Goal: Task Accomplishment & Management: Use online tool/utility

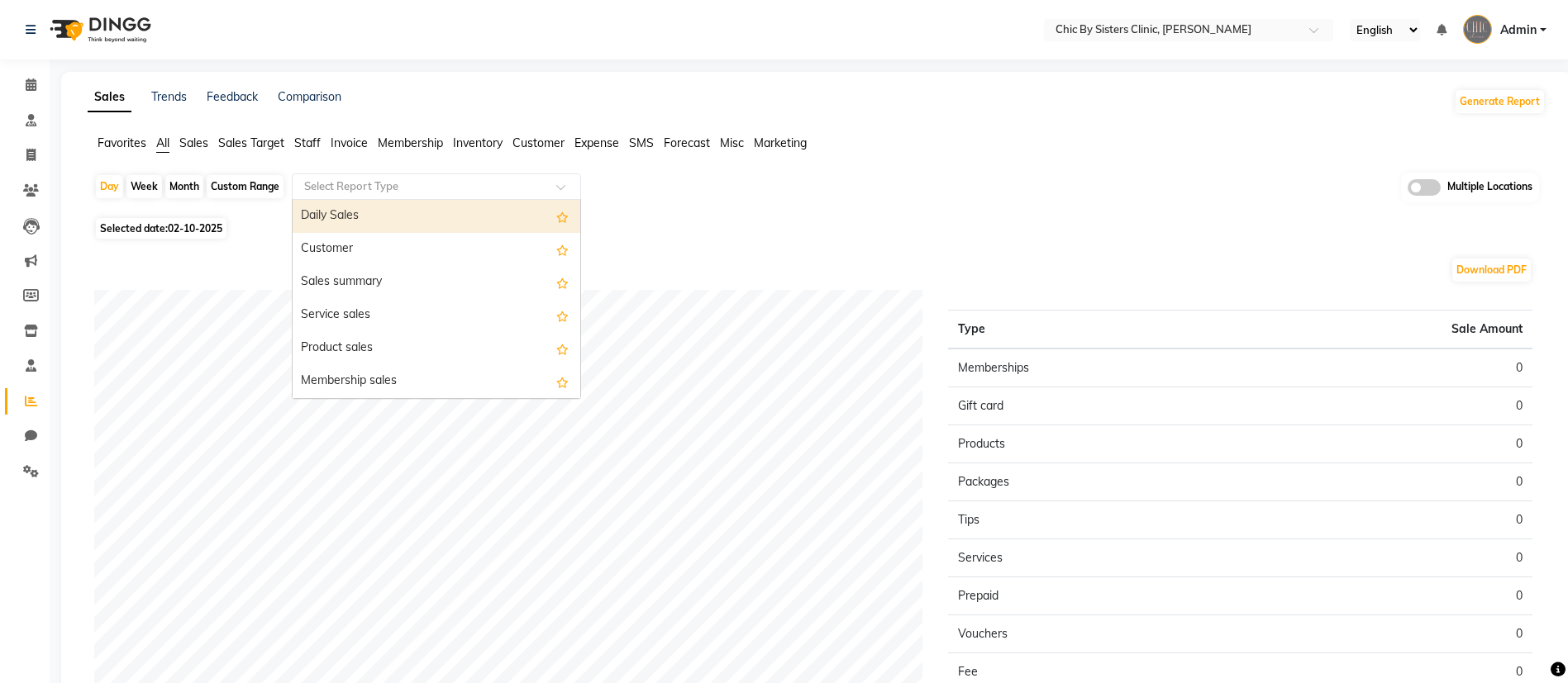
click at [433, 189] on input "text" at bounding box center [419, 187] width 238 height 17
type input "i"
type input "st"
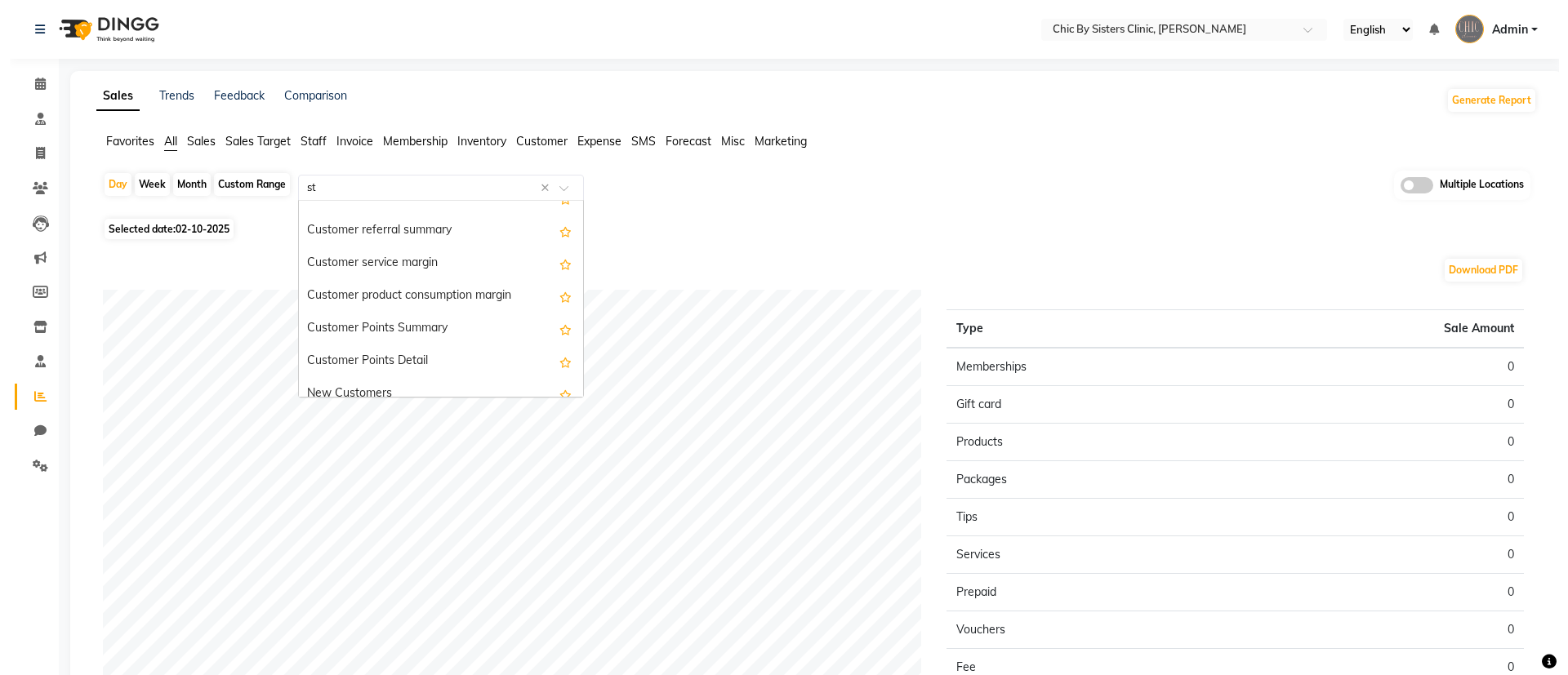
scroll to position [1273, 0]
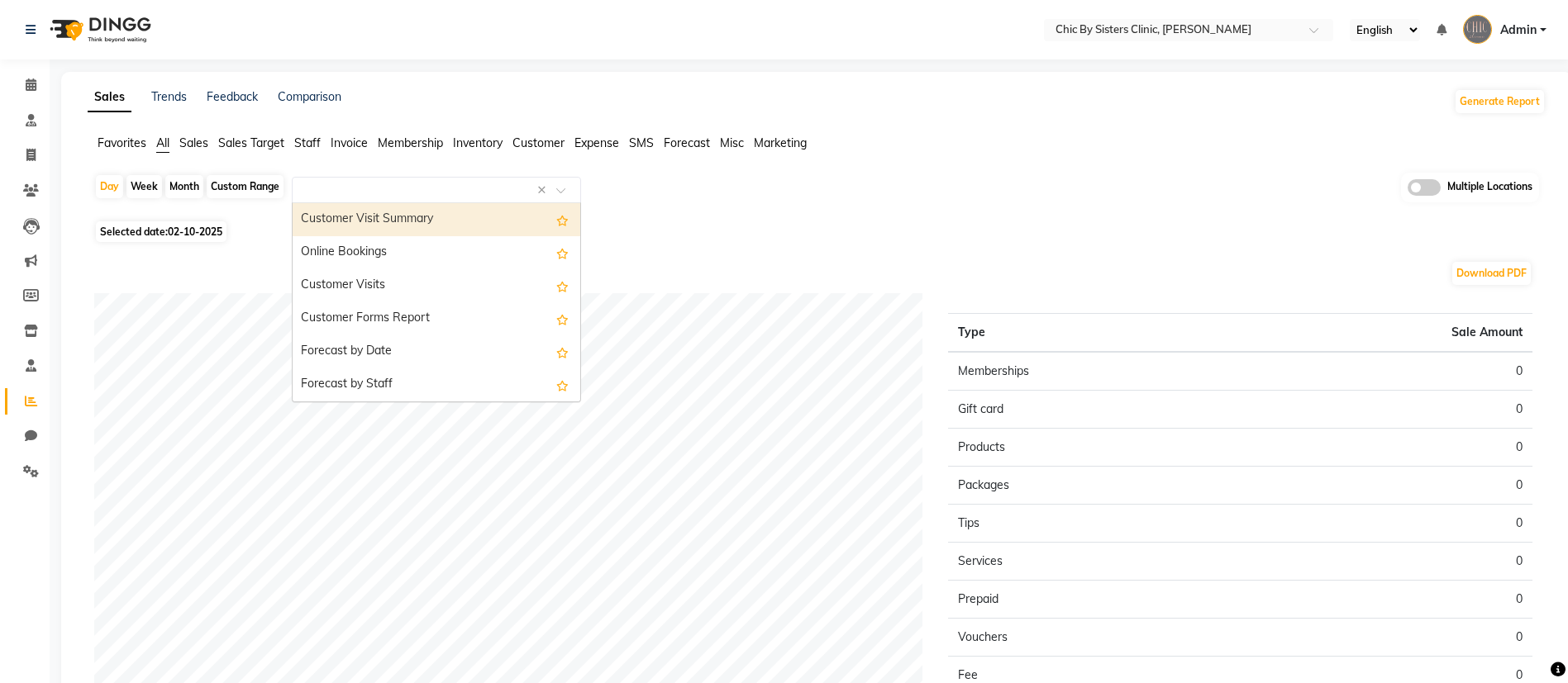
click at [462, 137] on span "Inventory" at bounding box center [477, 143] width 49 height 15
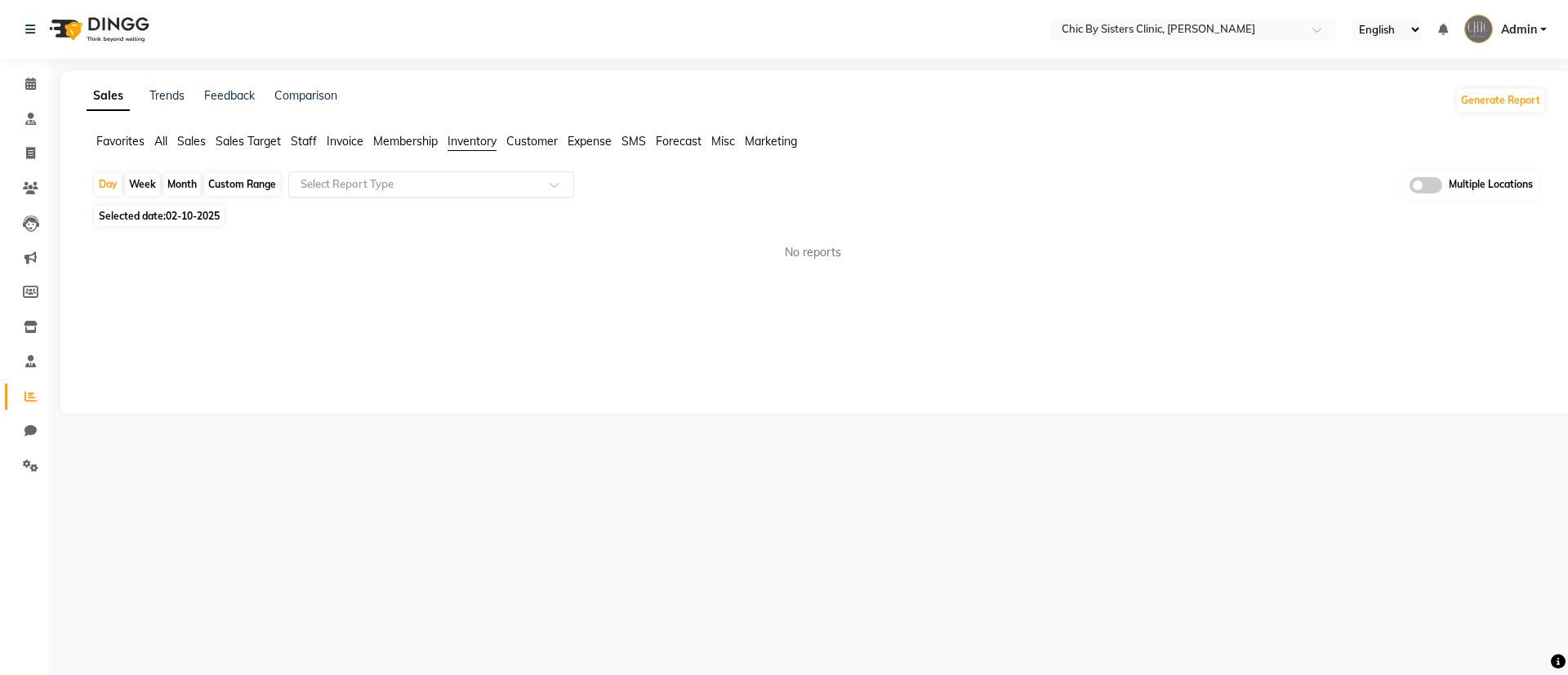
click at [553, 192] on span at bounding box center [560, 190] width 21 height 17
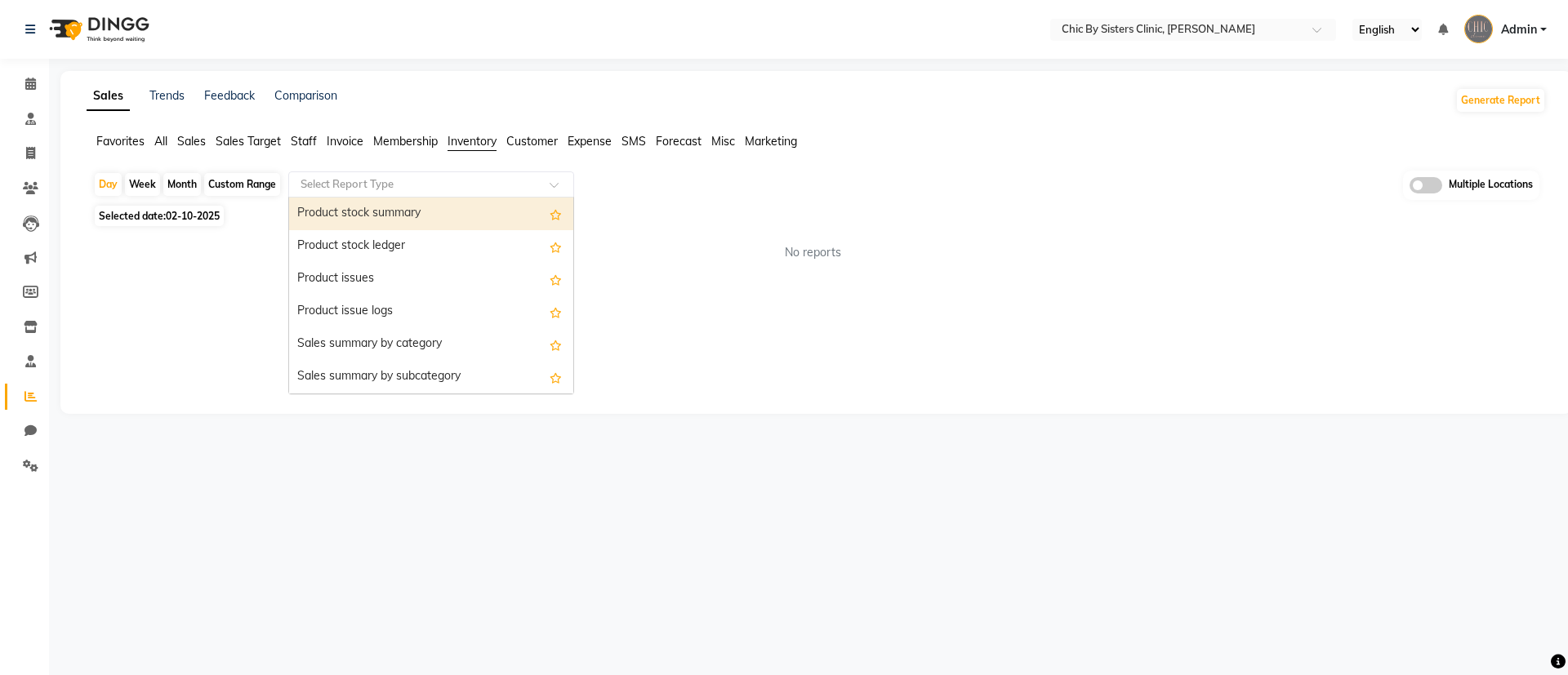
click at [1453, 183] on span "Multiple Locations" at bounding box center [1490, 186] width 84 height 17
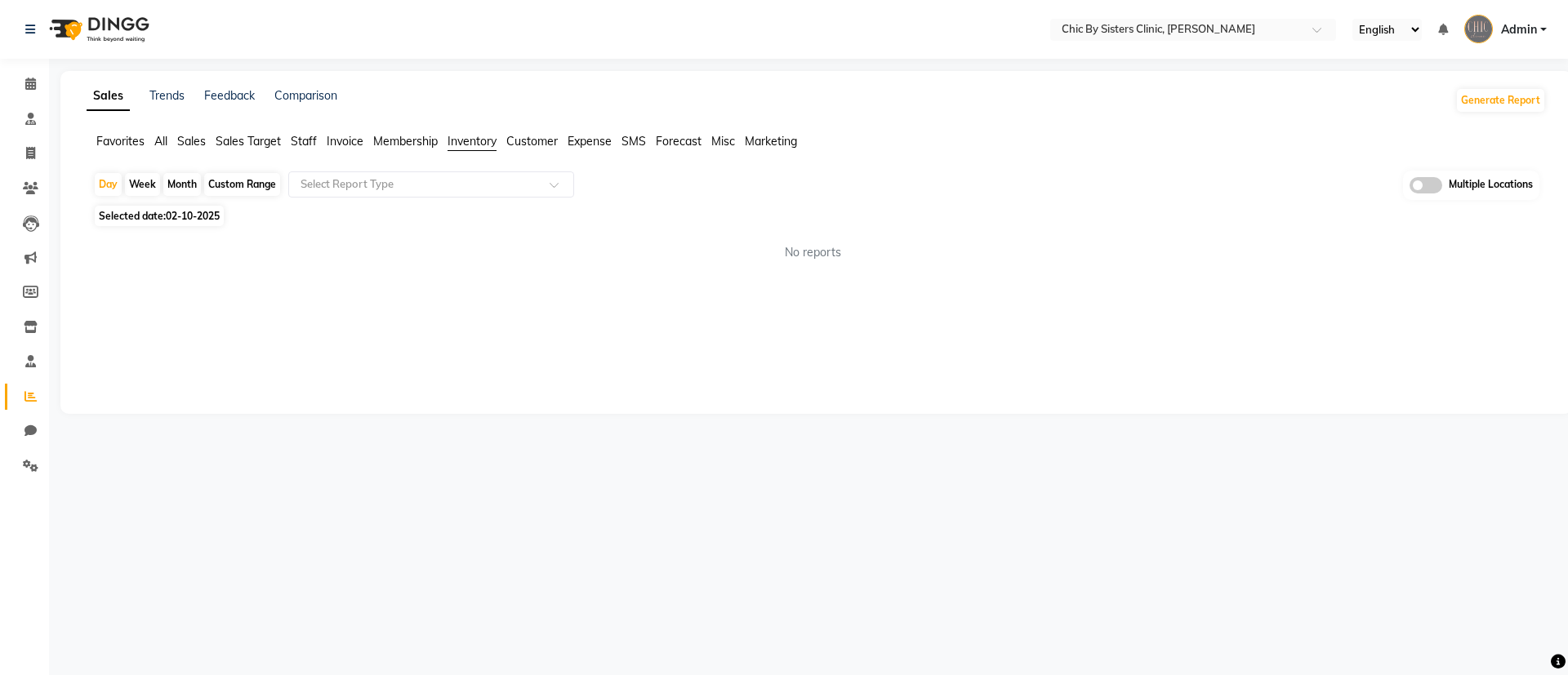
click at [1427, 191] on span at bounding box center [1426, 186] width 33 height 17
click at [1410, 188] on input "checkbox" at bounding box center [1410, 188] width 0 height 0
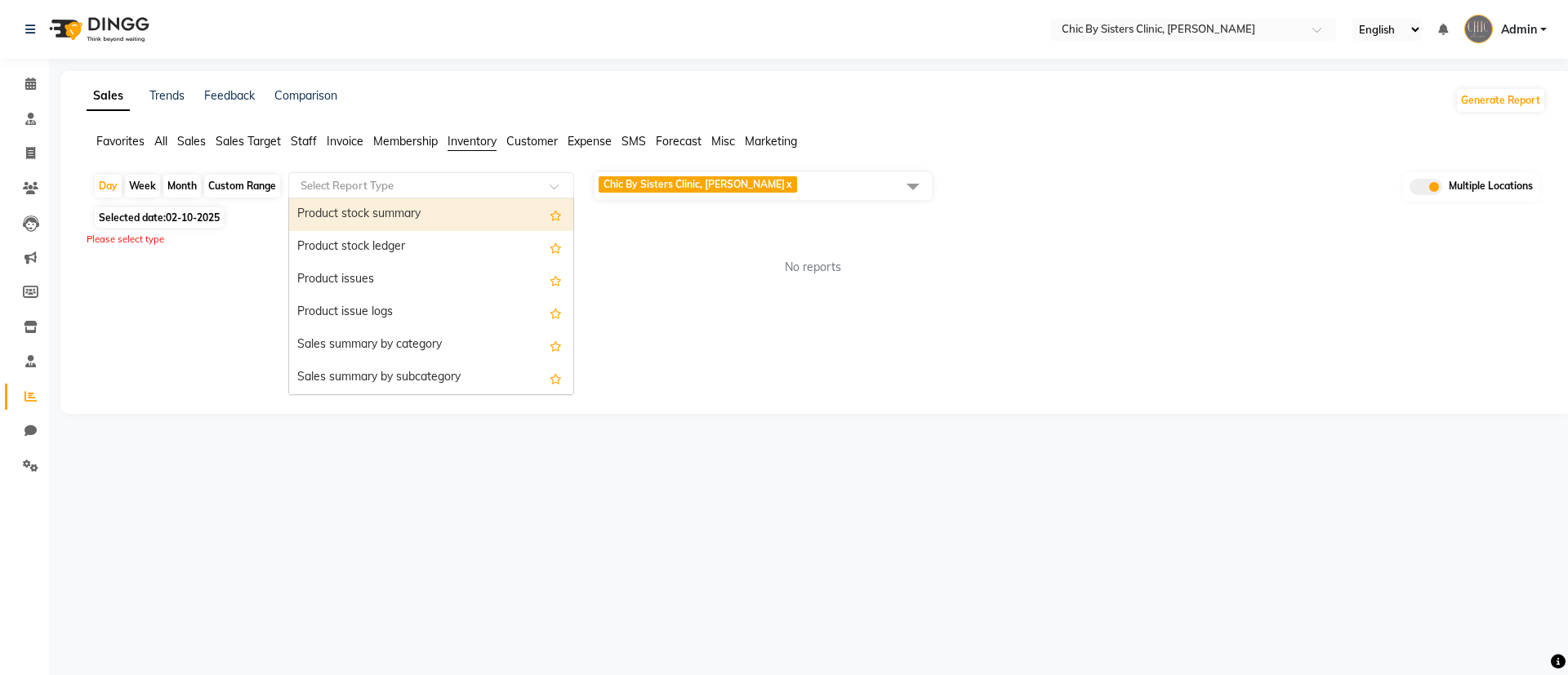
click at [546, 181] on div at bounding box center [431, 186] width 284 height 17
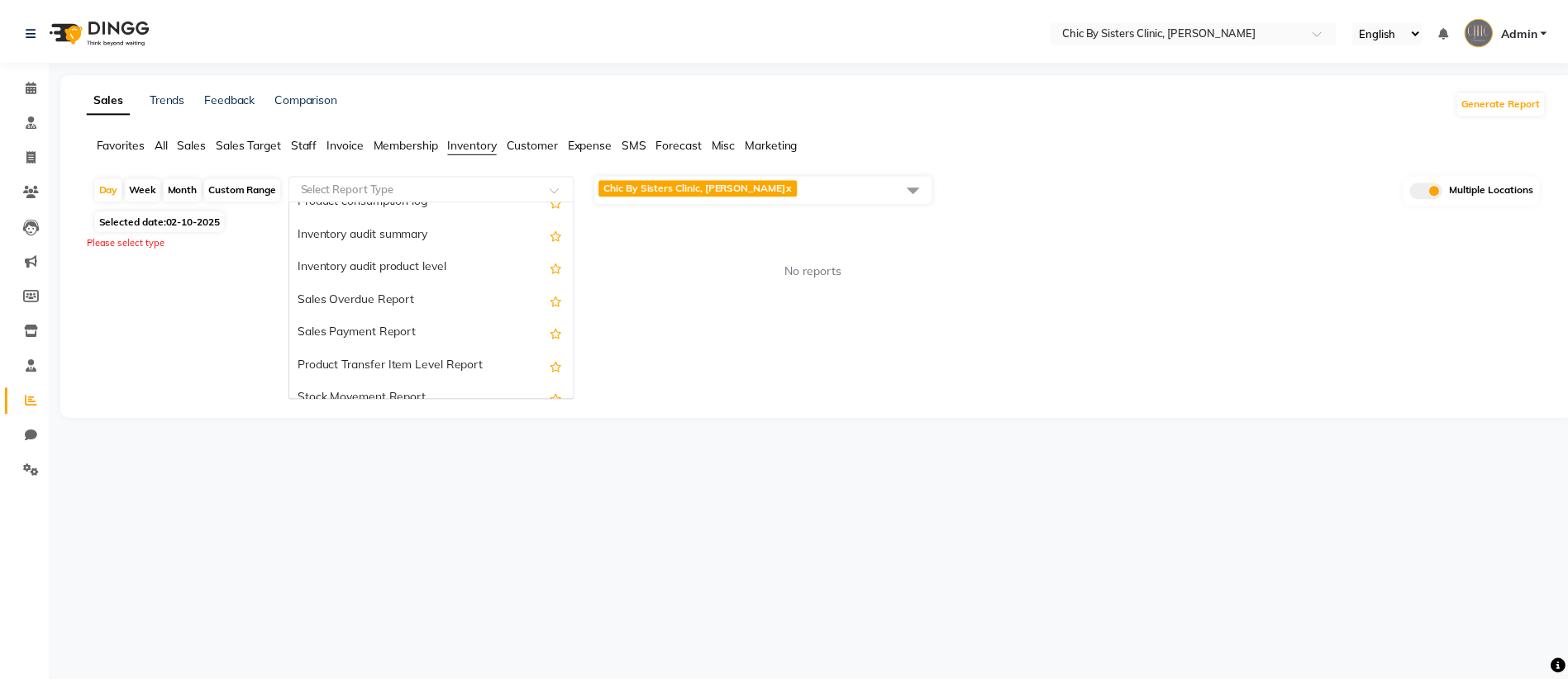
scroll to position [594, 0]
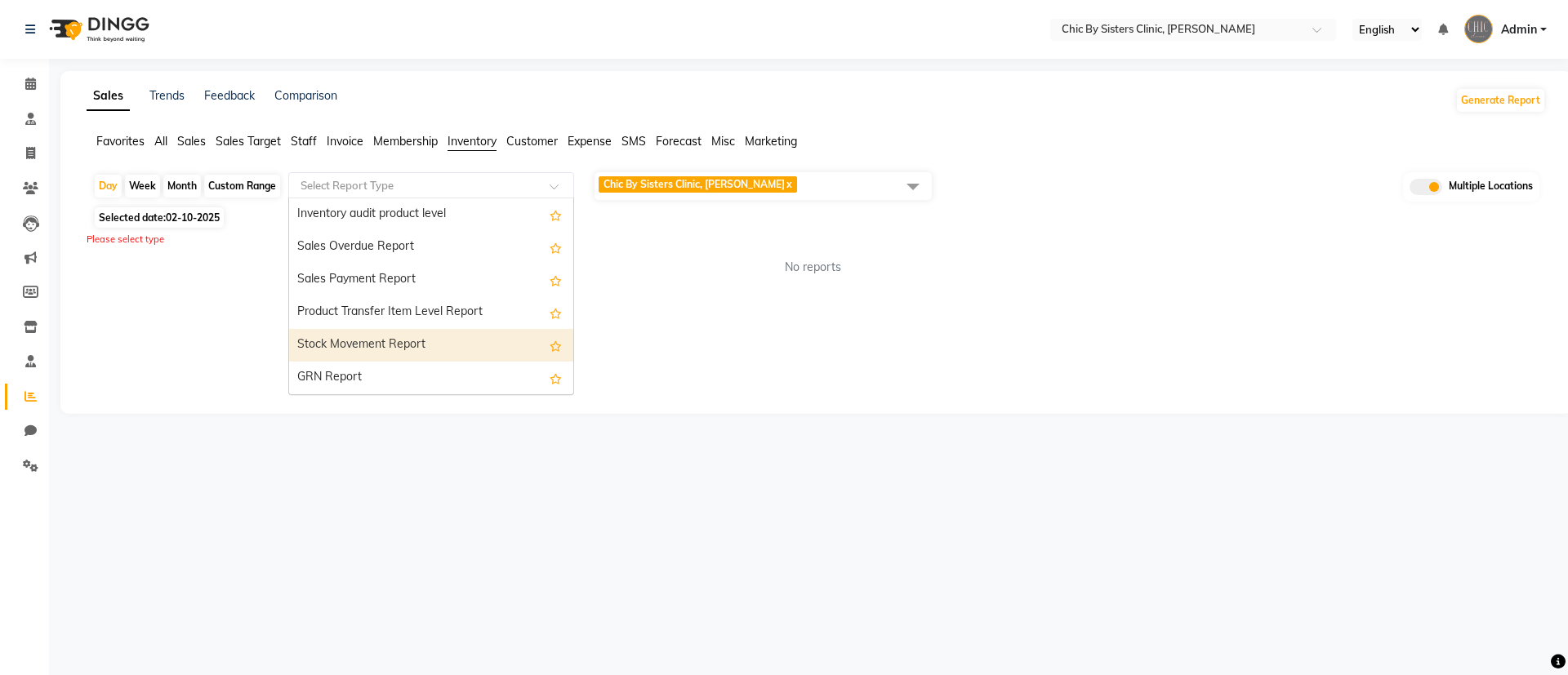
click at [438, 350] on div "Stock Movement Report" at bounding box center [431, 346] width 284 height 33
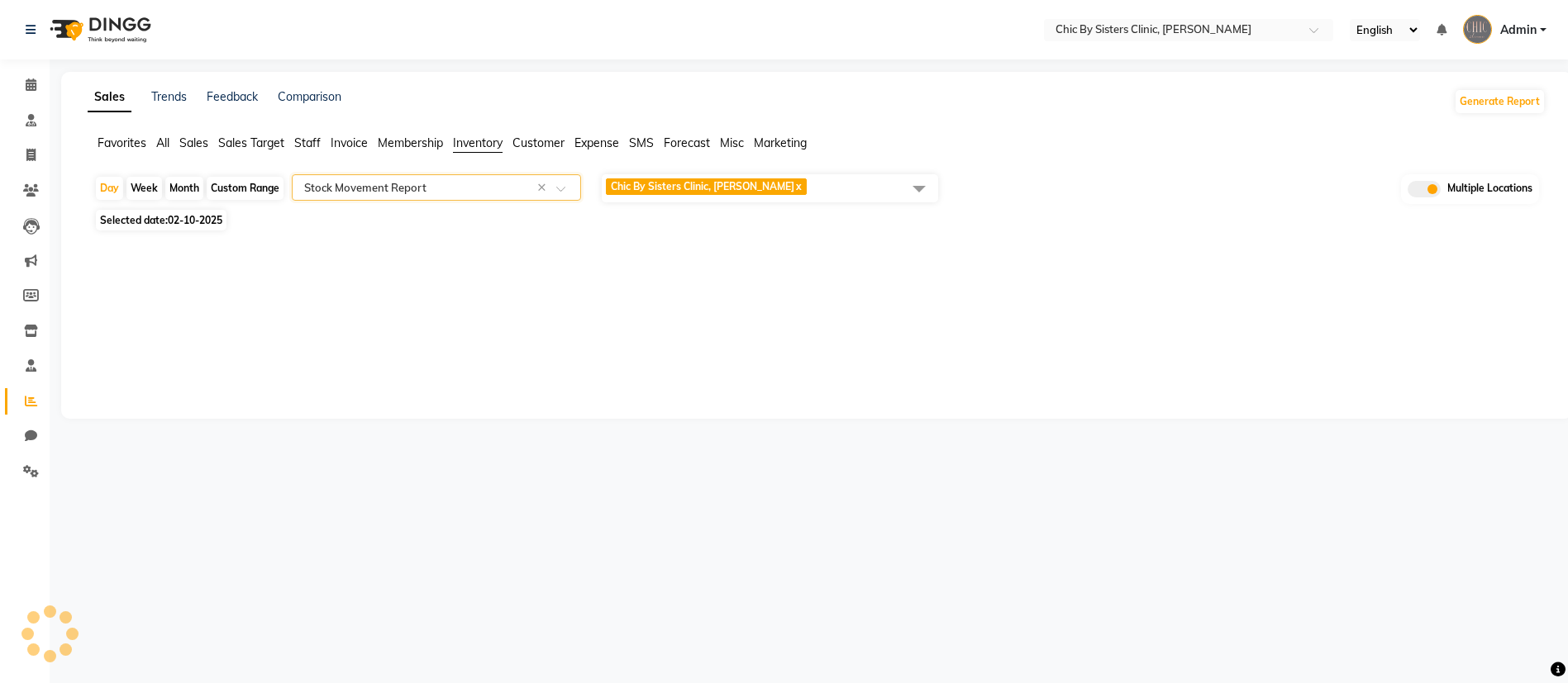
select select "full_report"
select select "csv"
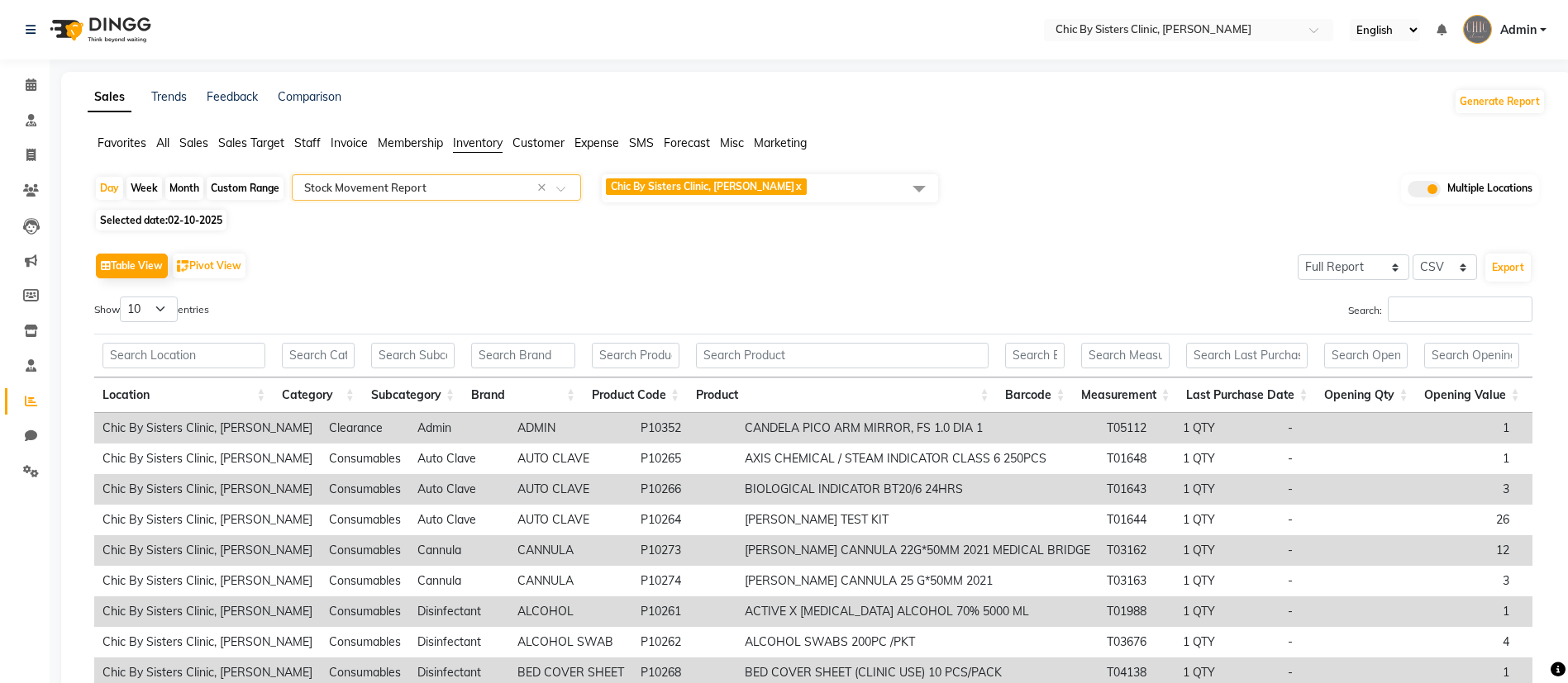
click at [198, 185] on div "Month" at bounding box center [185, 189] width 38 height 23
select select "10"
select select "2025"
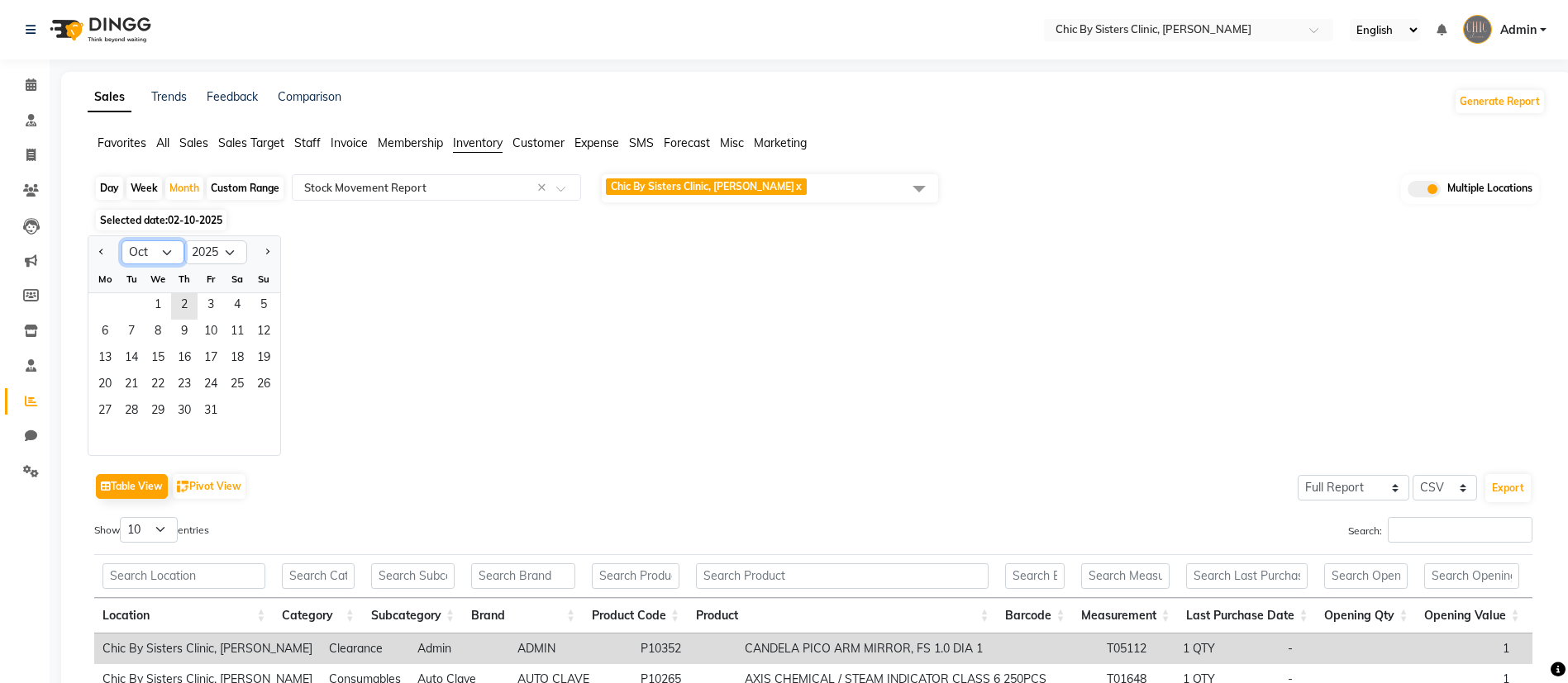
click at [171, 250] on select "Jan Feb Mar Apr May Jun [DATE] Aug Sep Oct Nov Dec" at bounding box center [152, 253] width 63 height 25
select select "8"
click at [121, 240] on select "Jan Feb Mar Apr May Jun [DATE] Aug Sep Oct Nov Dec" at bounding box center [152, 253] width 63 height 25
click at [235, 315] on span "2" at bounding box center [237, 306] width 27 height 27
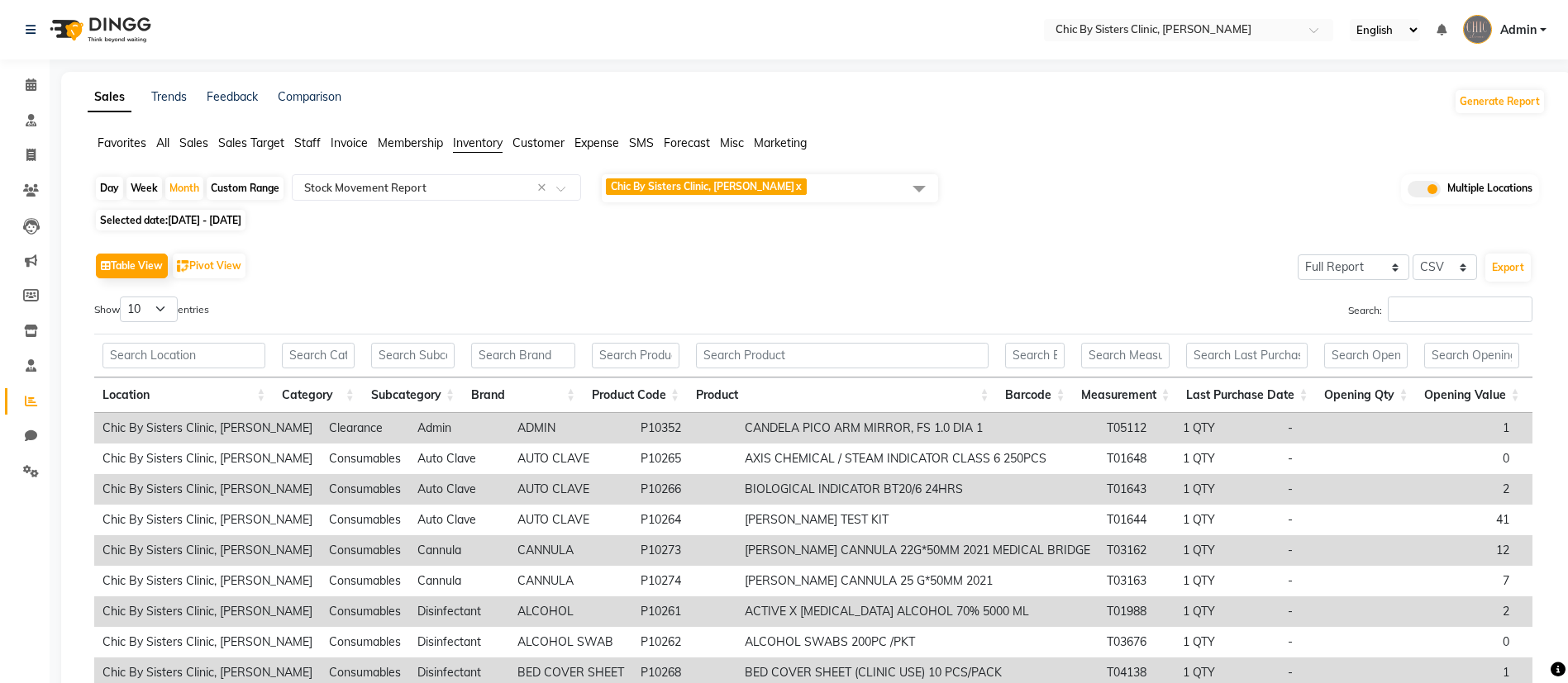
click at [1110, 269] on div "Table View Pivot View Select Full Report Filtered Report Select CSV PDF Export" at bounding box center [814, 266] width 1439 height 35
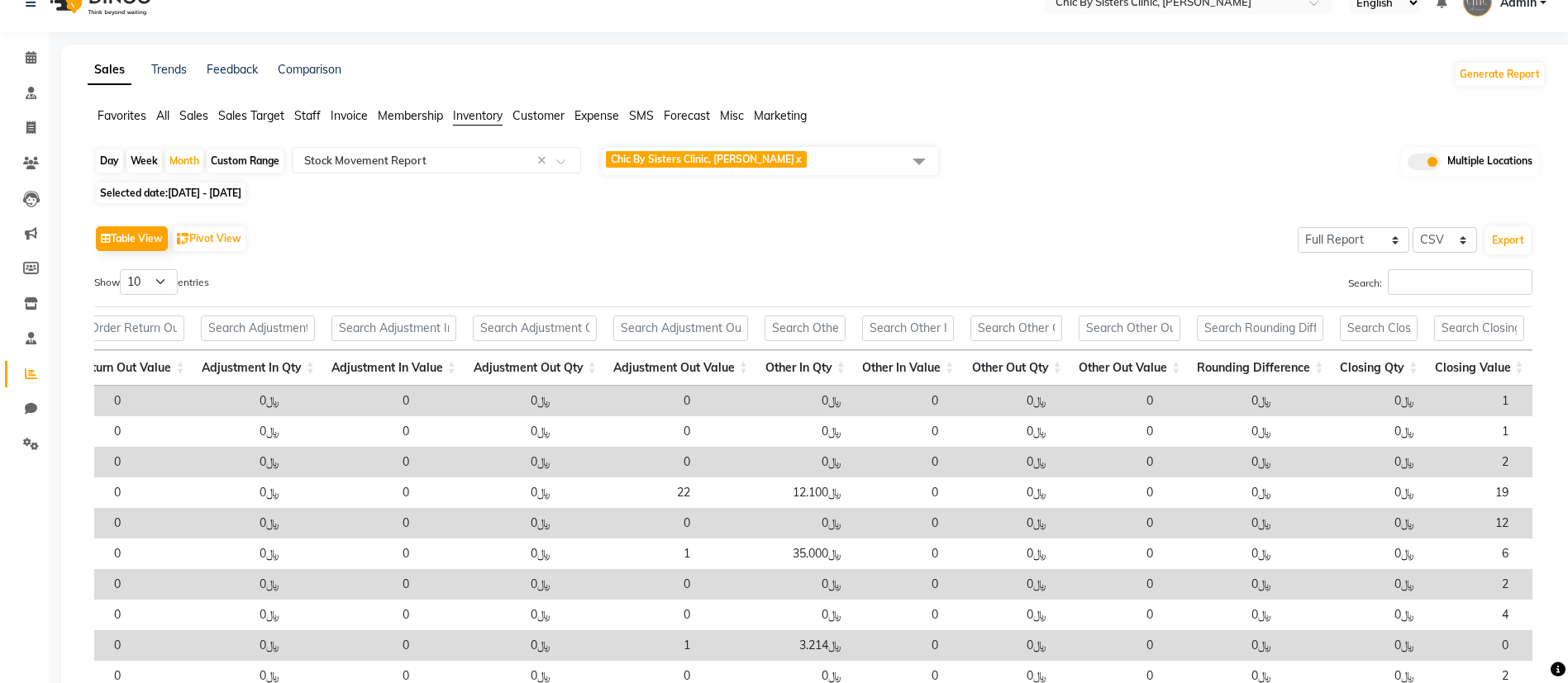
scroll to position [0, 0]
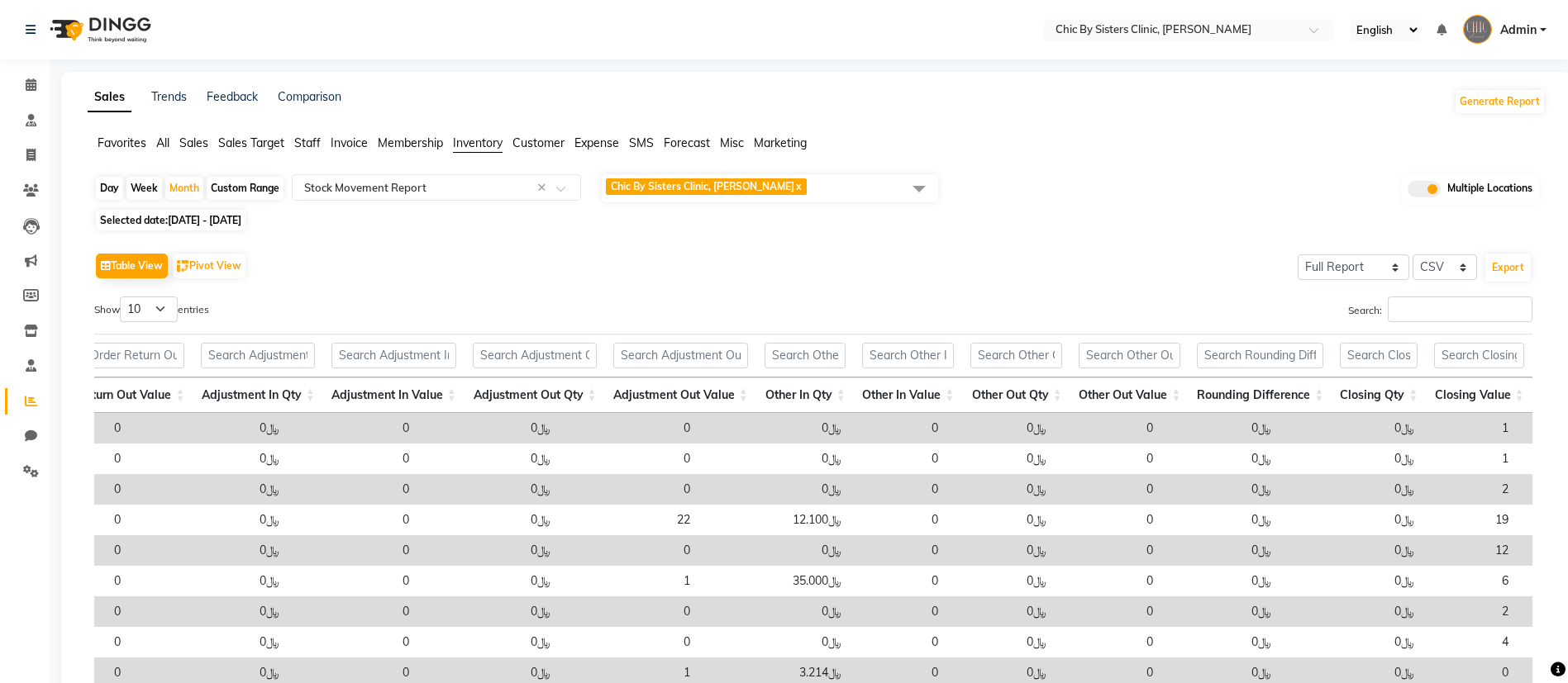
click at [952, 200] on div "Day Week Month Custom Range Select Report Type × Stock Movement Report × Chic B…" at bounding box center [816, 189] width 1444 height 33
click at [926, 189] on span at bounding box center [919, 189] width 33 height 32
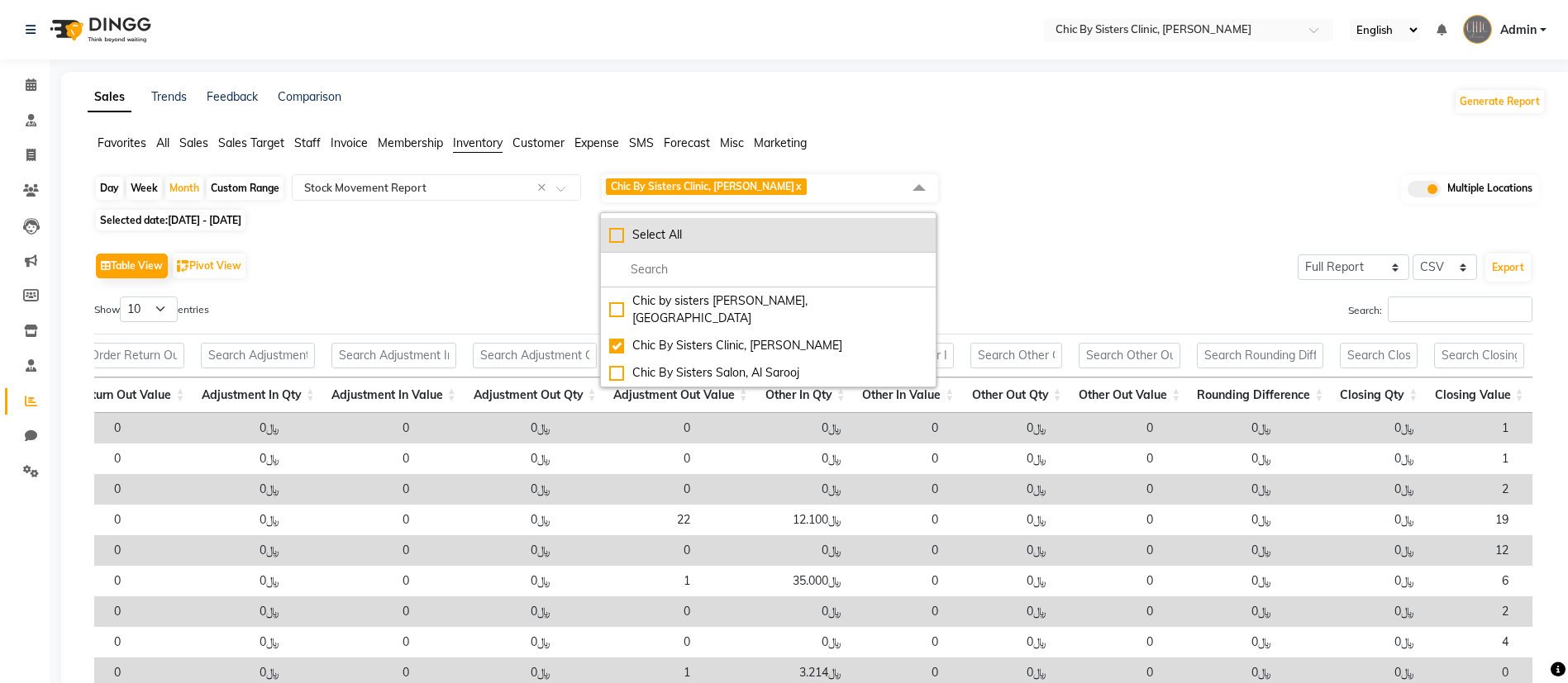
click at [690, 239] on div "Select All" at bounding box center [768, 235] width 318 height 18
checkbox input "true"
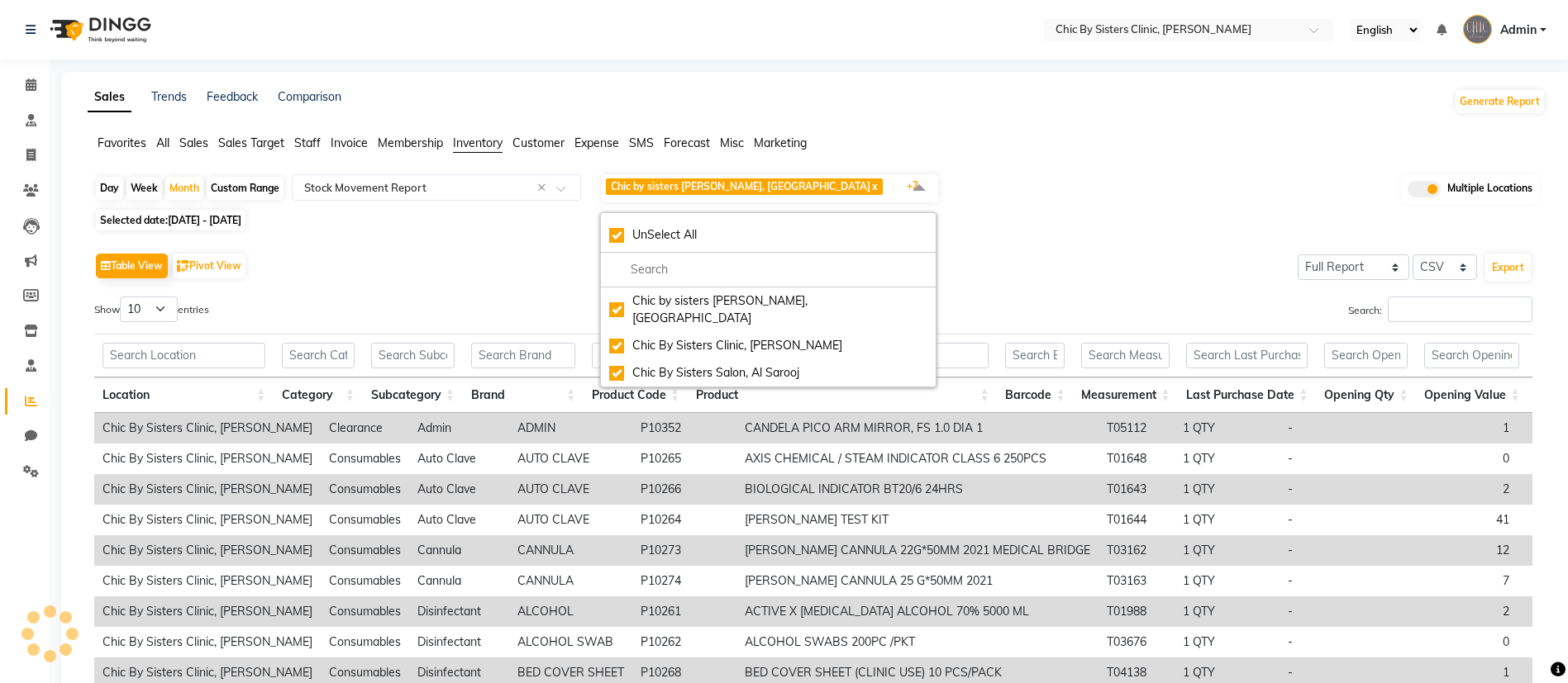
click at [1296, 209] on div "Day Week Month Custom Range Select Report Type × Stock Movement Report × Chic b…" at bounding box center [816, 488] width 1458 height 630
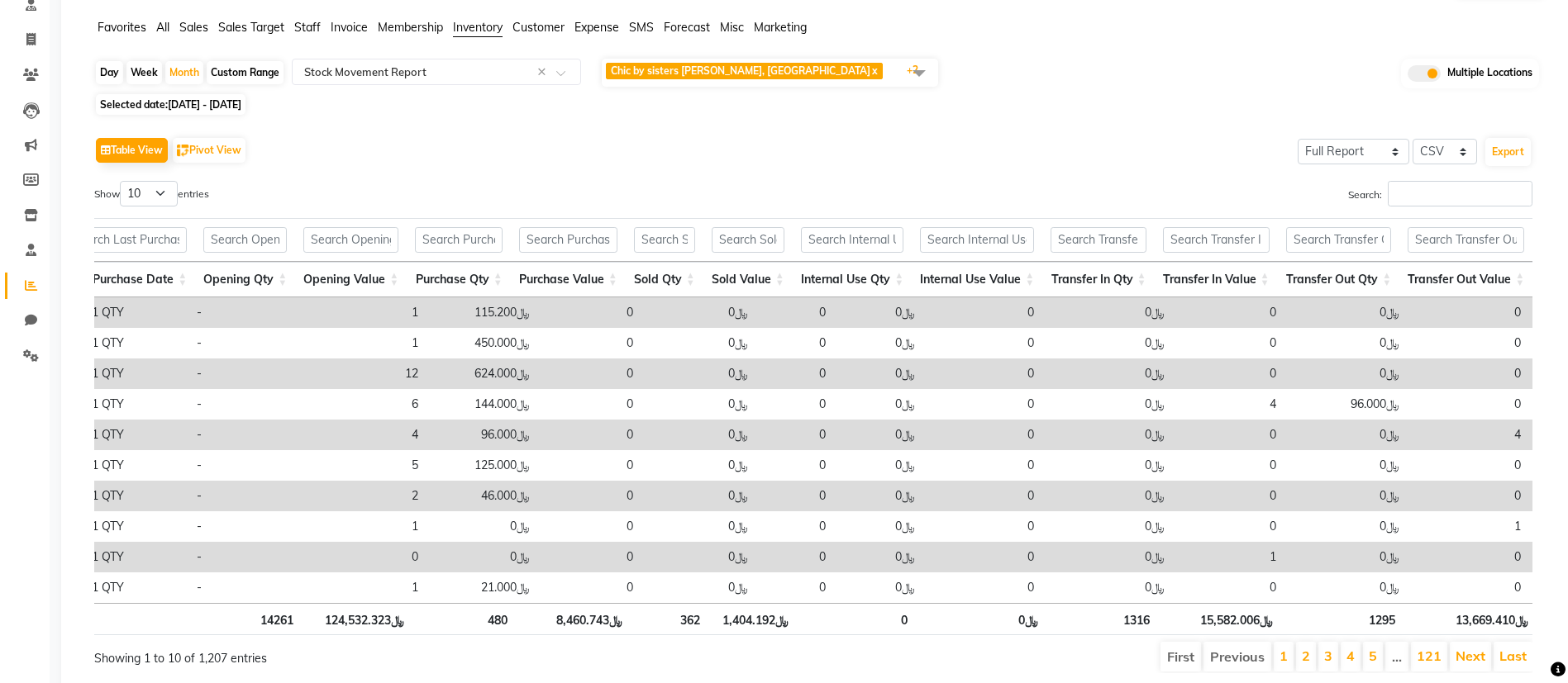
scroll to position [115, 0]
click at [187, 76] on div "Month" at bounding box center [185, 73] width 38 height 23
select select "8"
select select "2025"
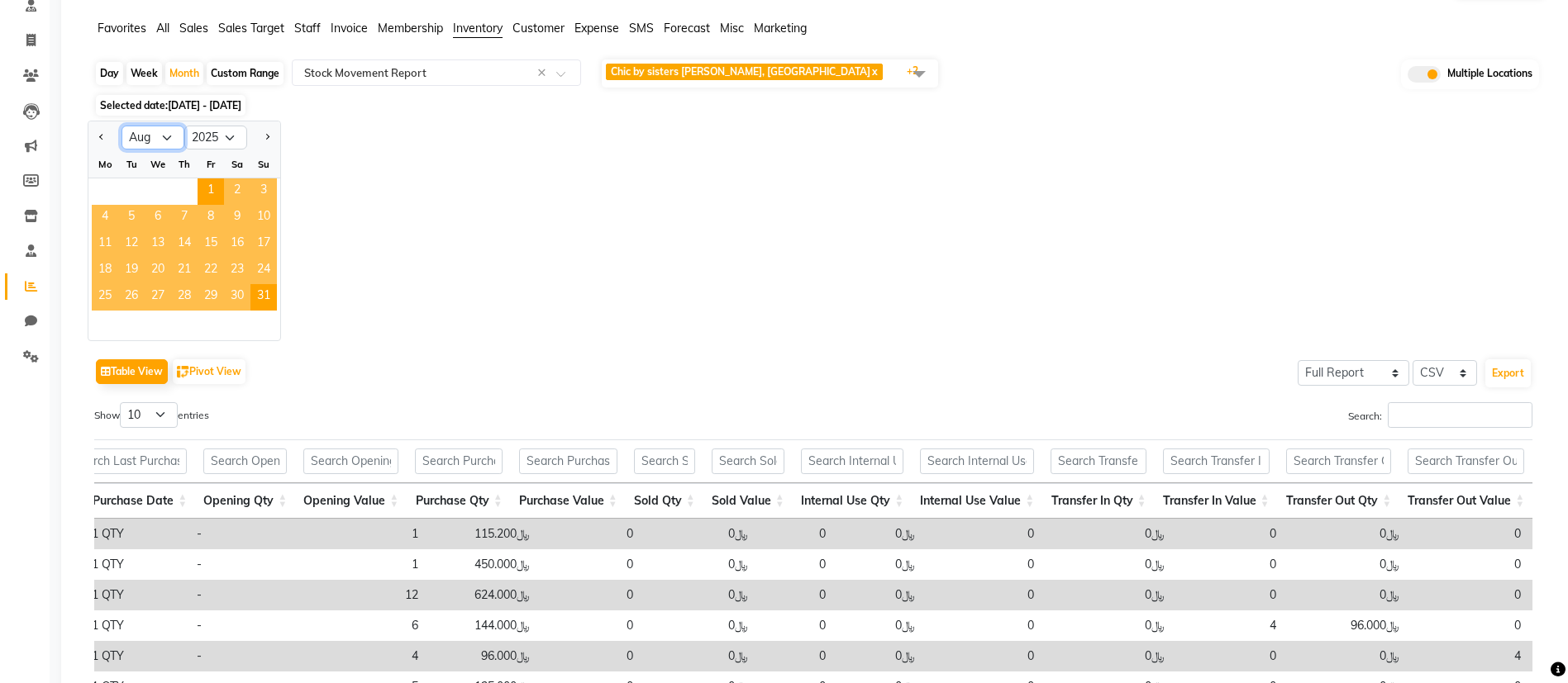
click at [169, 142] on select "Jan Feb Mar Apr May Jun [DATE] Aug Sep Oct Nov Dec" at bounding box center [152, 138] width 63 height 25
select select "7"
click at [121, 125] on select "Jan Feb Mar Apr May Jun [DATE] Aug Sep Oct Nov Dec" at bounding box center [152, 138] width 63 height 25
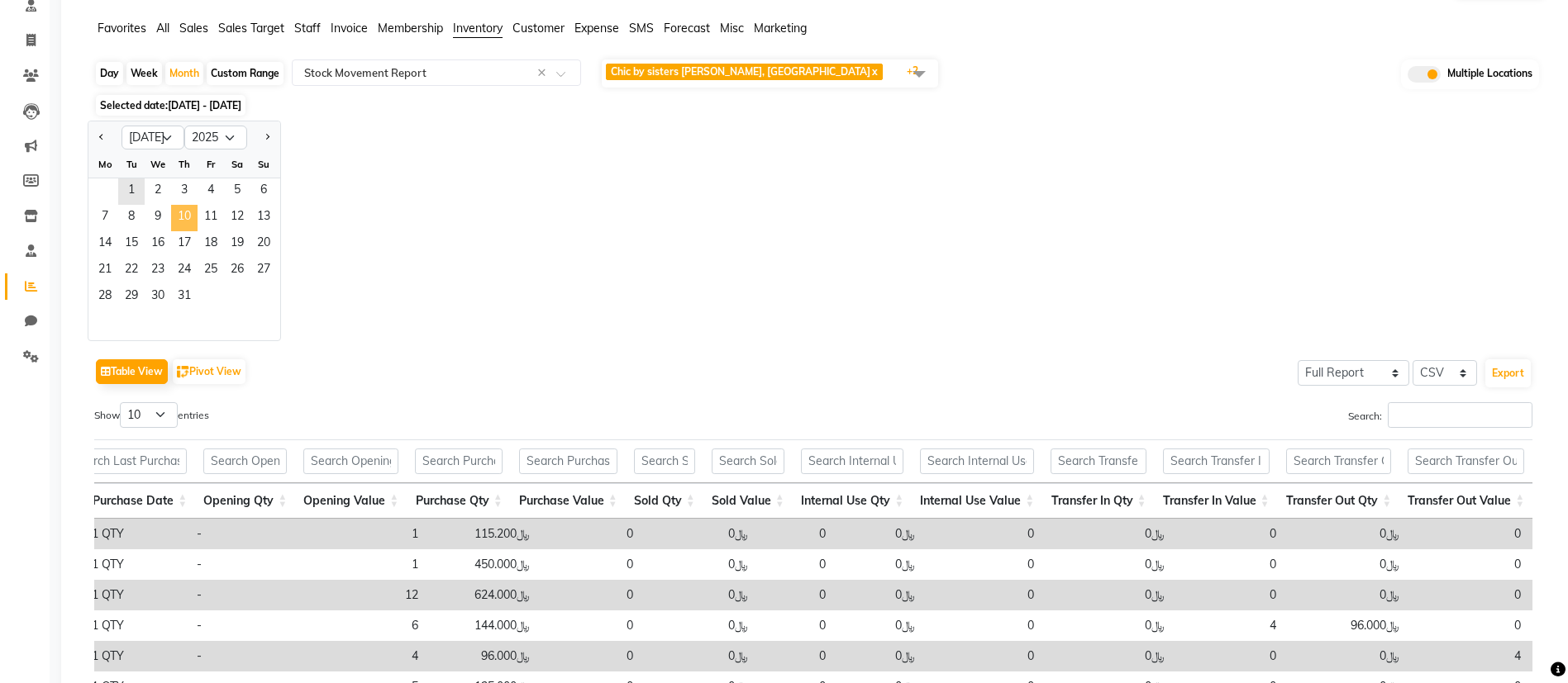
click at [185, 226] on span "10" at bounding box center [185, 218] width 27 height 27
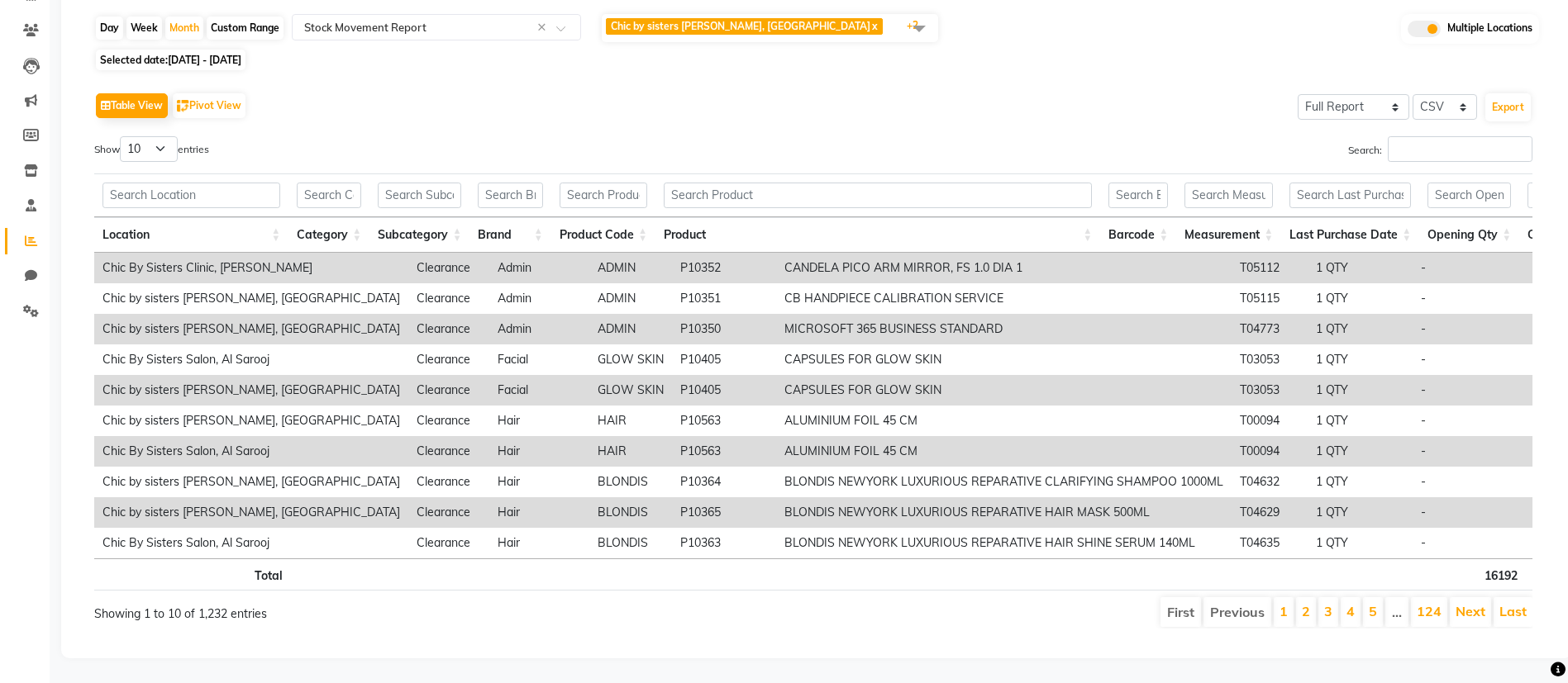
scroll to position [198, 0]
click at [447, 564] on th at bounding box center [421, 574] width 100 height 33
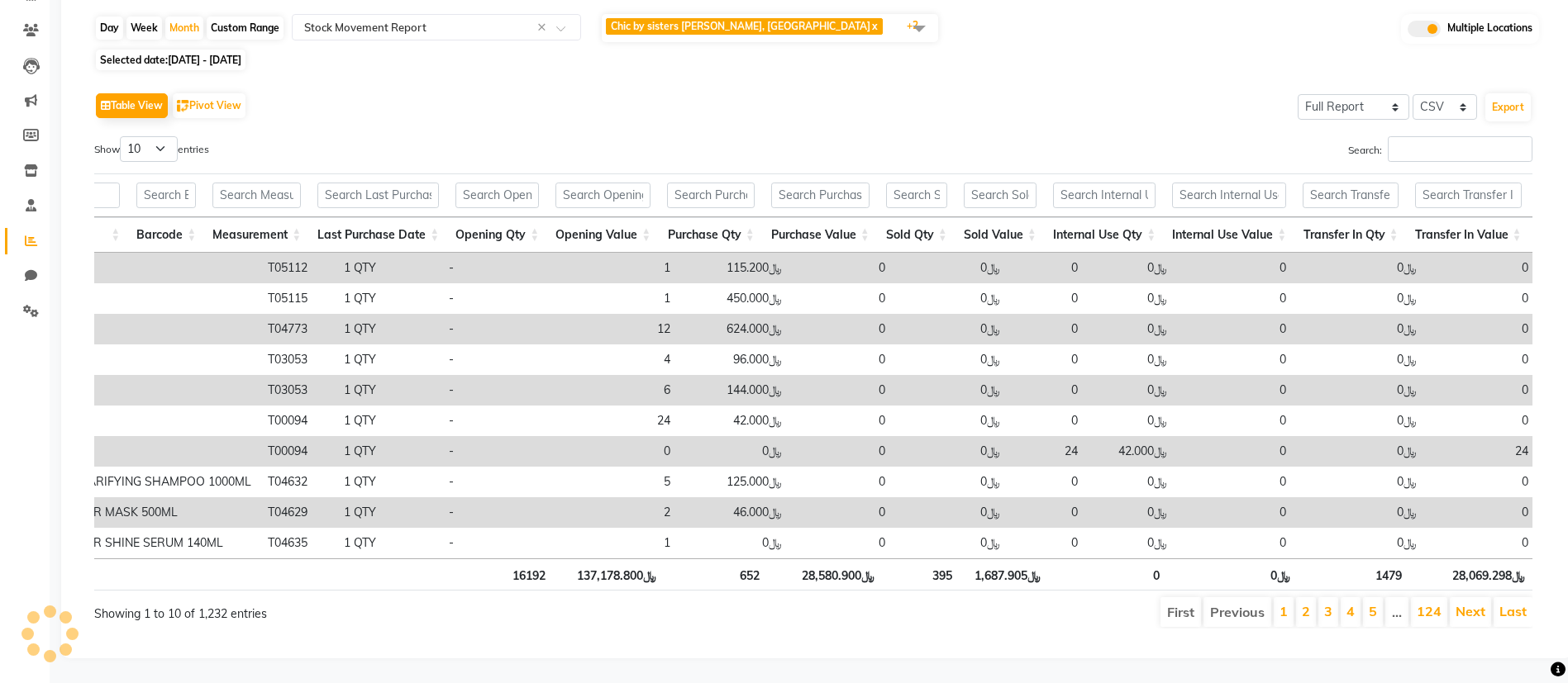
scroll to position [0, 998]
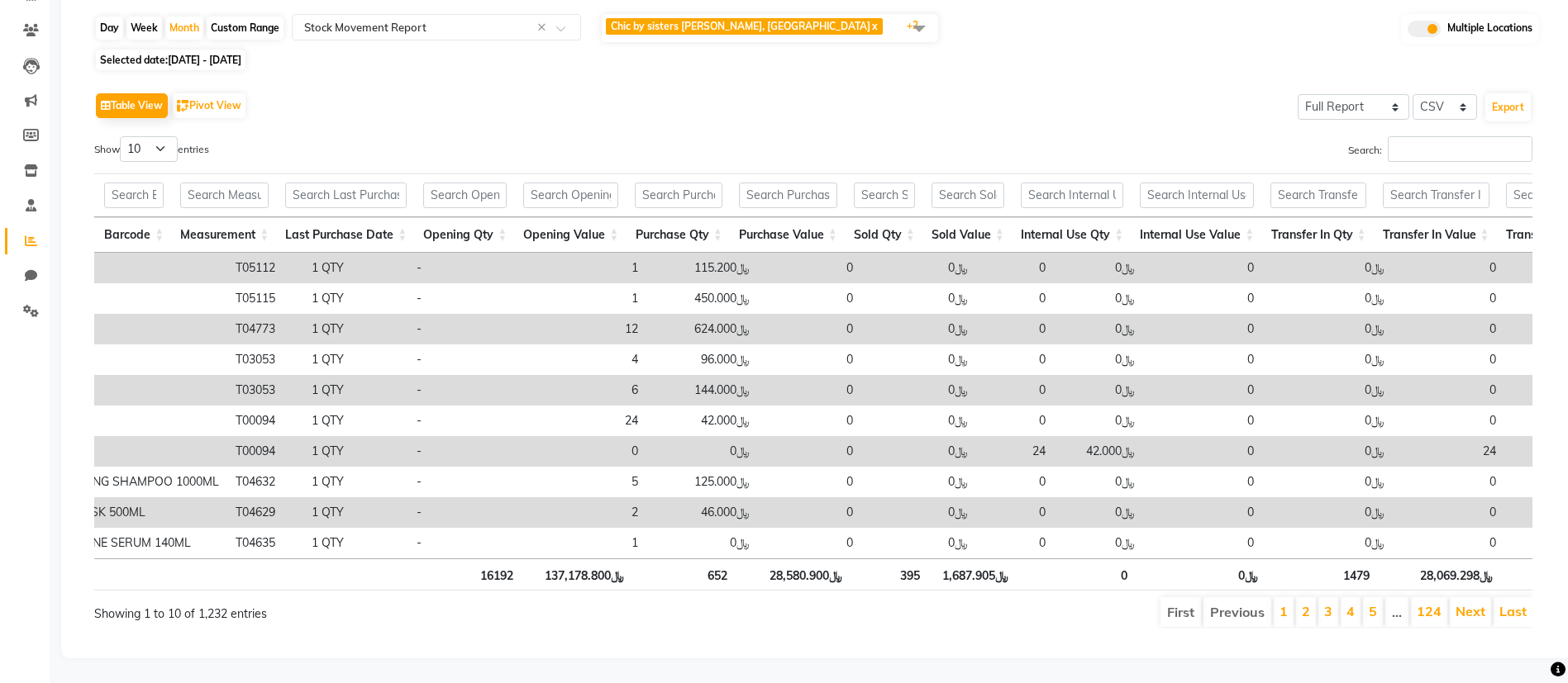
click at [967, 136] on div "Search:" at bounding box center [1179, 152] width 707 height 33
